Goal: Task Accomplishment & Management: Manage account settings

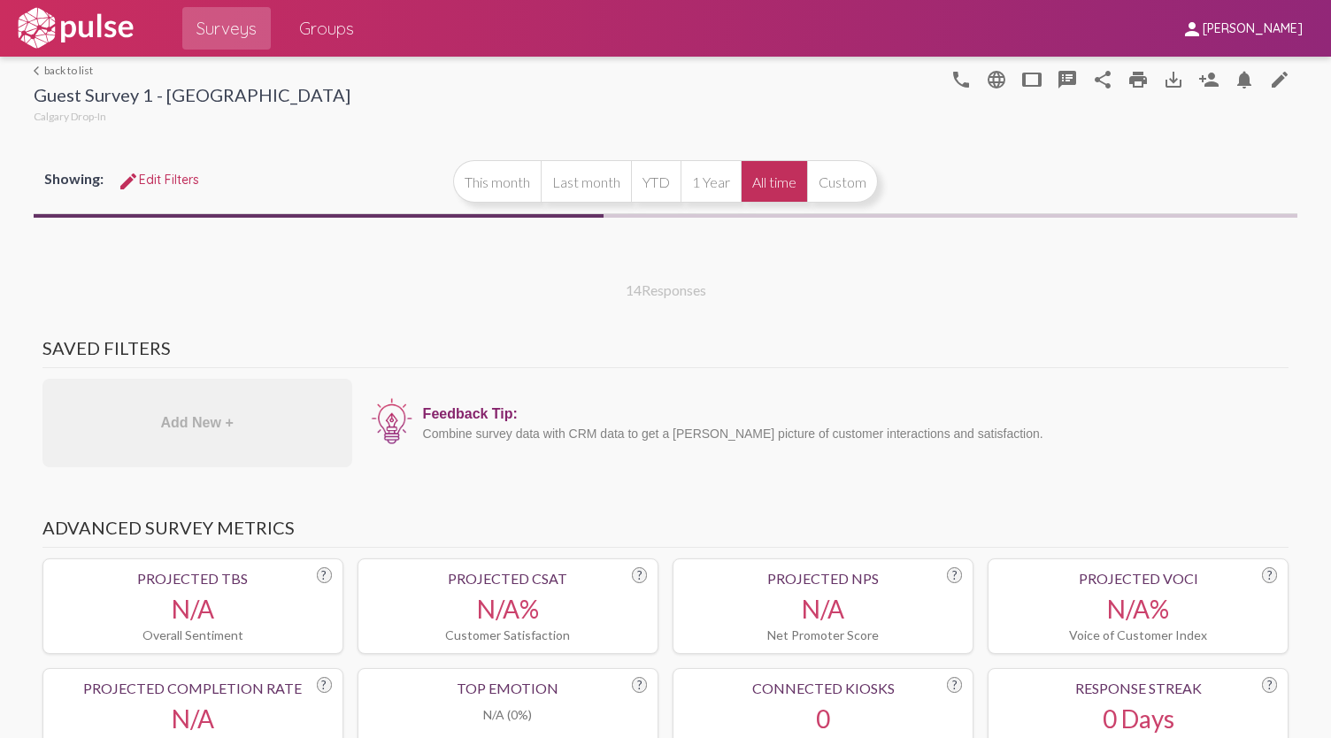
click at [99, 35] on img at bounding box center [75, 28] width 122 height 44
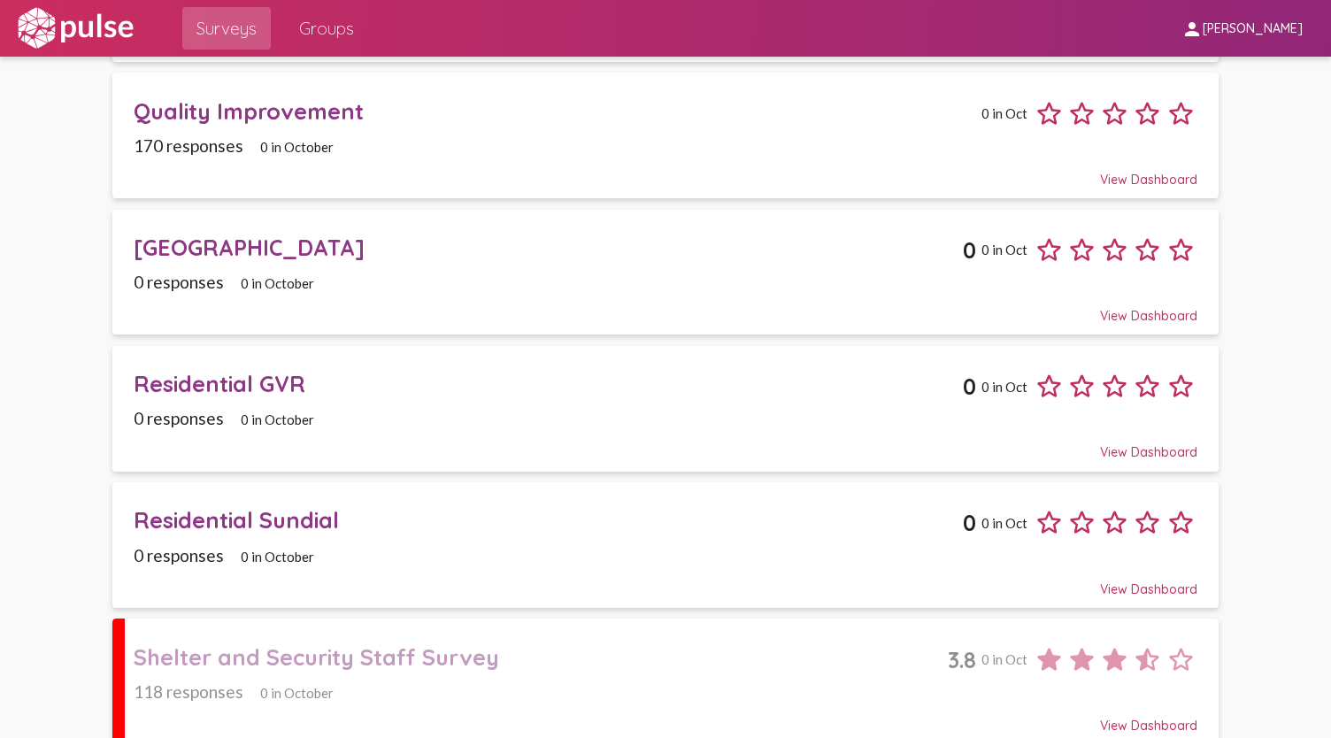
scroll to position [1069, 0]
click at [368, 643] on div "Shelter and Security Staff Survey" at bounding box center [541, 656] width 814 height 27
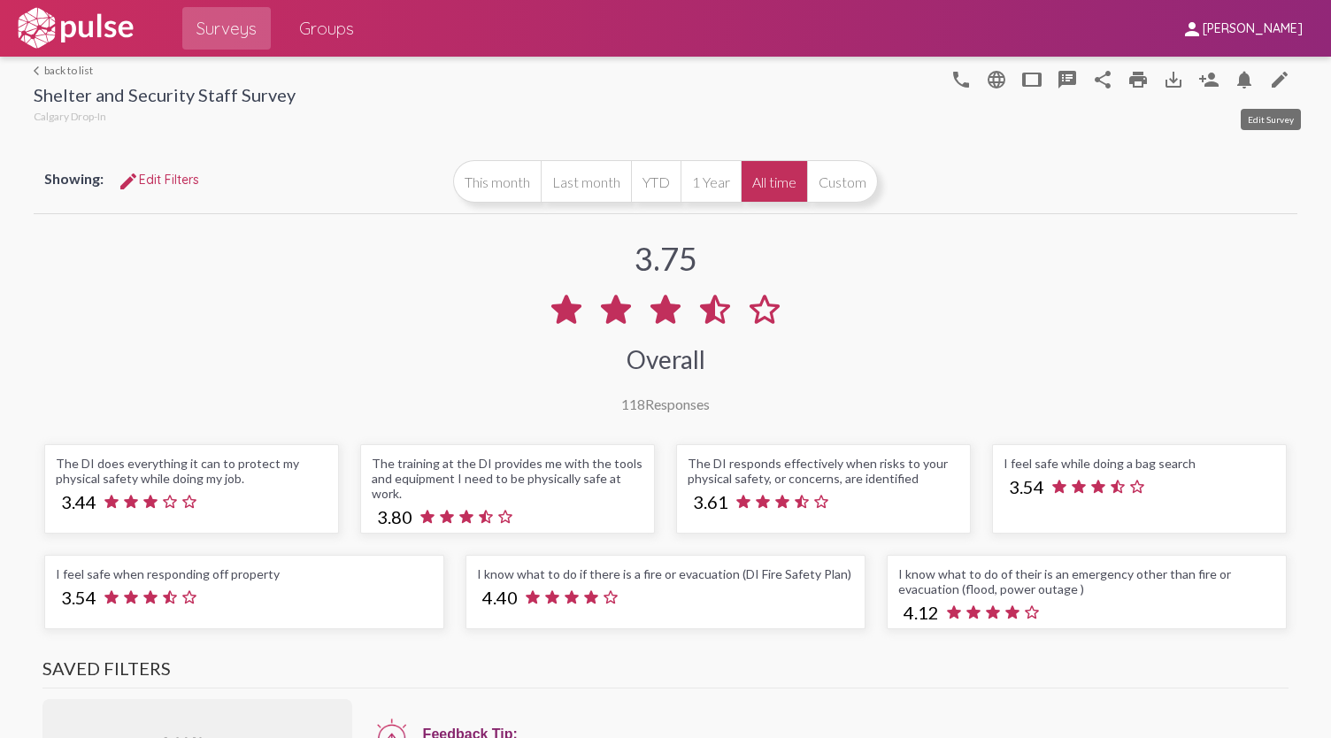
click at [1270, 77] on mat-icon "edit" at bounding box center [1280, 79] width 21 height 21
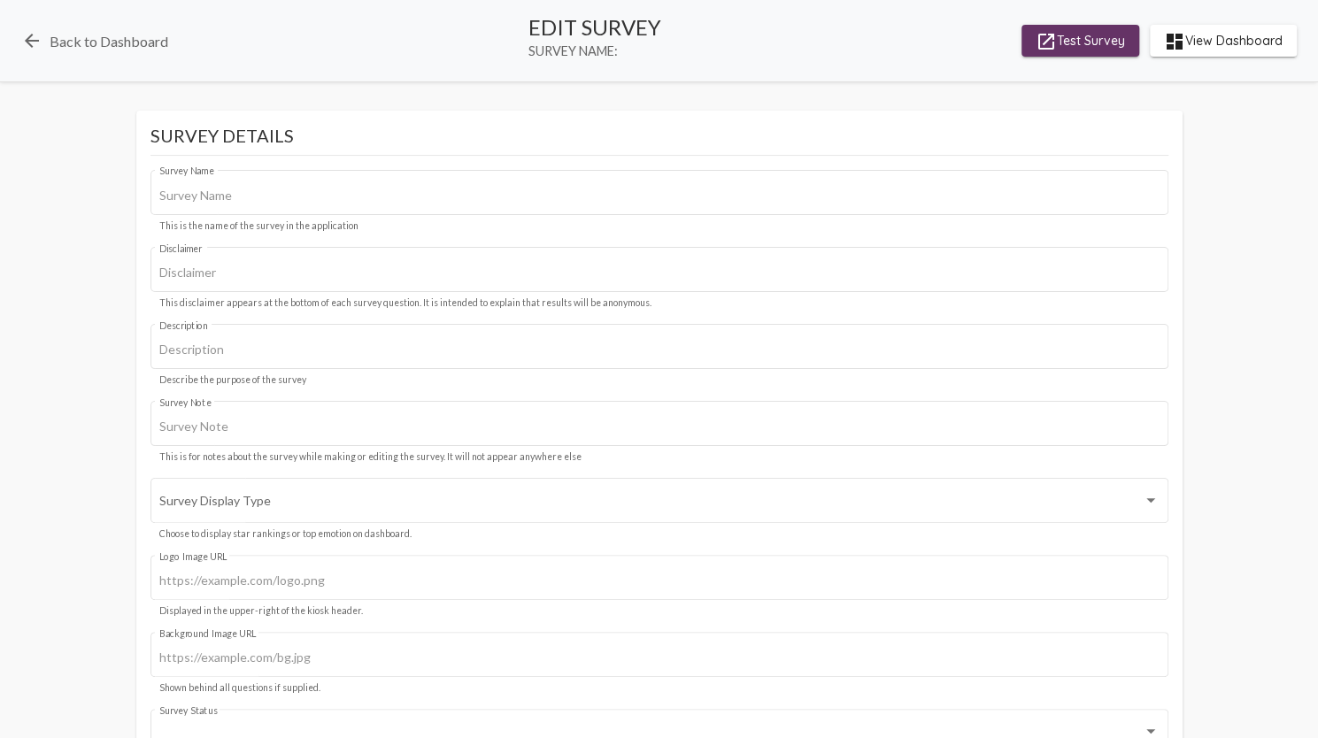
type input "Shelter and Security Staff Survey"
type input "This survey is about physical safety for shelter and security staff. We value y…"
type input "#c12f5c"
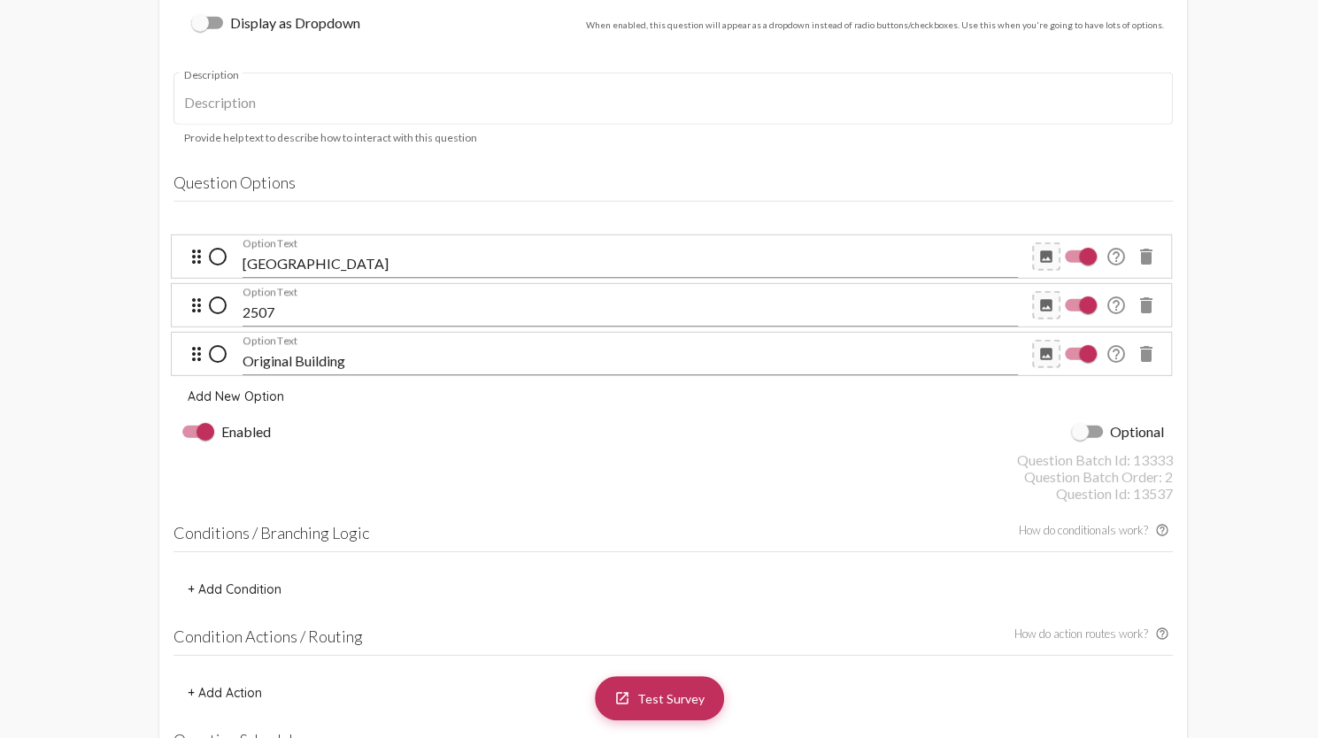
scroll to position [2633, 0]
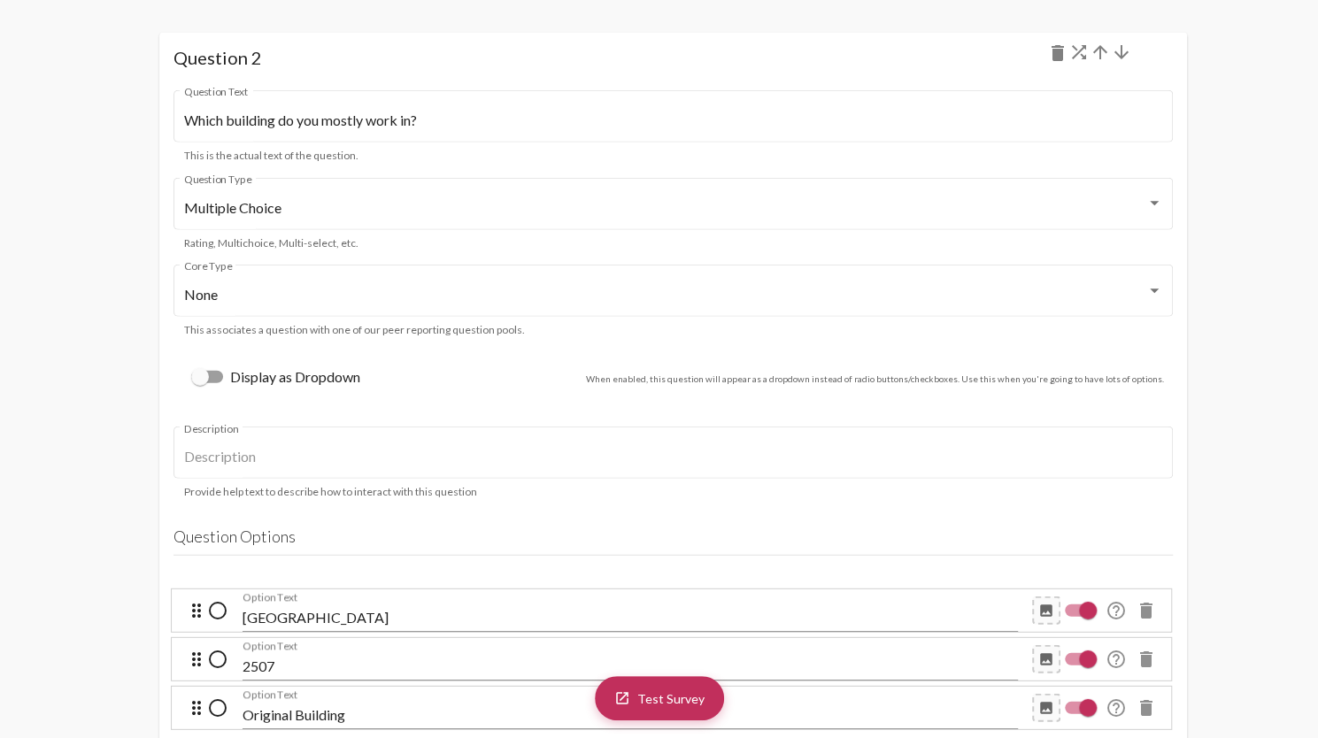
click at [1105, 61] on mat-icon "arrow_upward" at bounding box center [1100, 52] width 21 height 21
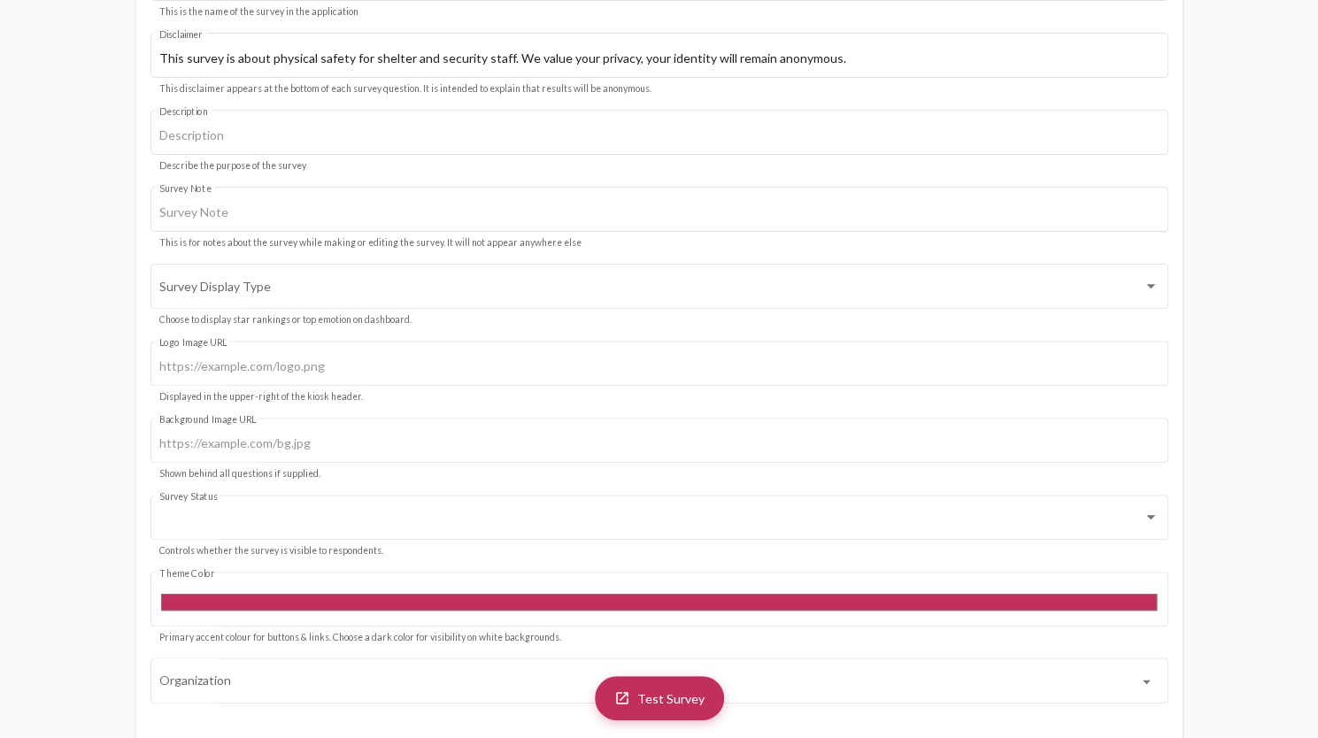
scroll to position [0, 0]
